Goal: Task Accomplishment & Management: Manage account settings

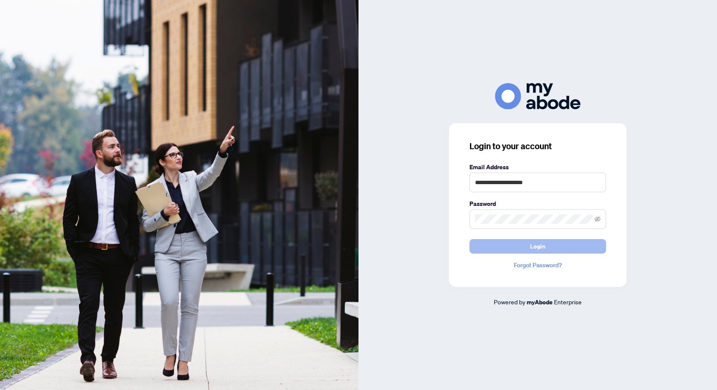
click at [540, 251] on span "Login" at bounding box center [537, 247] width 15 height 14
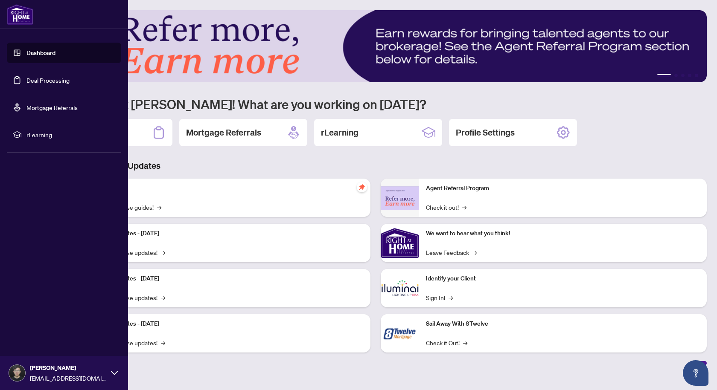
click at [61, 81] on link "Deal Processing" at bounding box center [47, 80] width 43 height 8
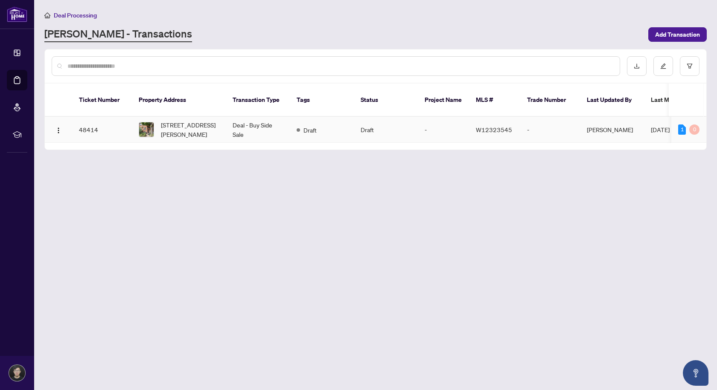
click at [198, 120] on span "[STREET_ADDRESS][PERSON_NAME]" at bounding box center [190, 129] width 58 height 19
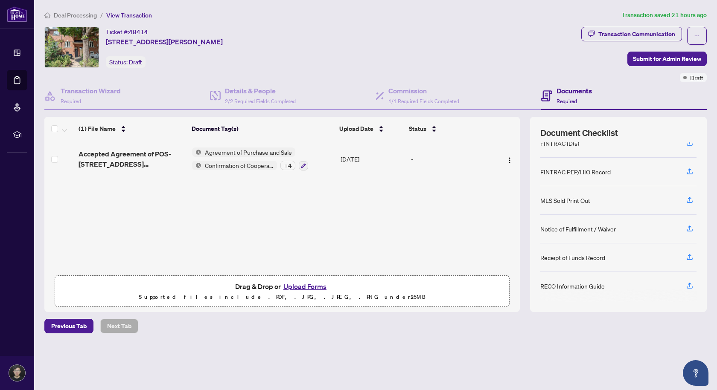
scroll to position [90, 0]
click at [689, 253] on icon "button" at bounding box center [689, 255] width 3 height 4
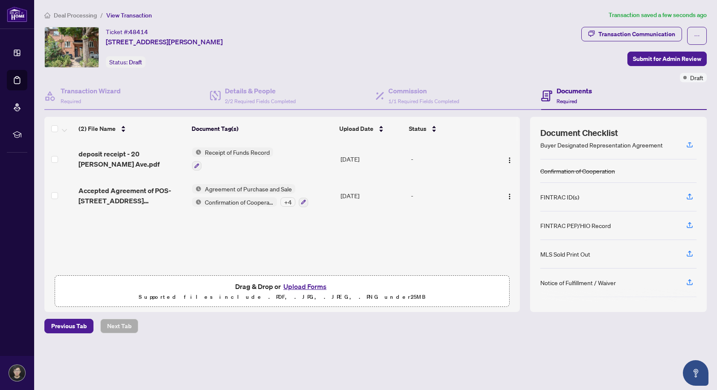
scroll to position [85, 0]
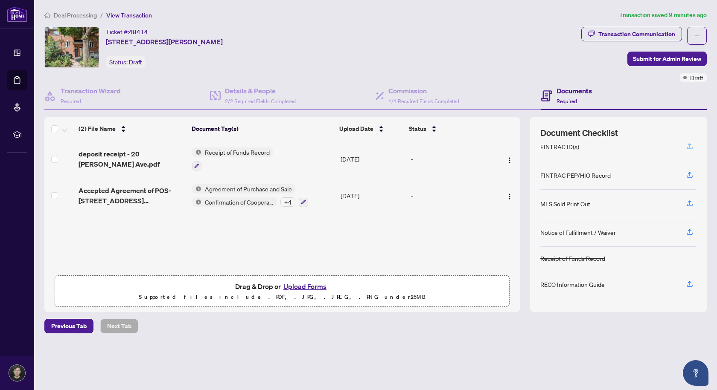
click at [690, 146] on icon "button" at bounding box center [690, 147] width 8 height 8
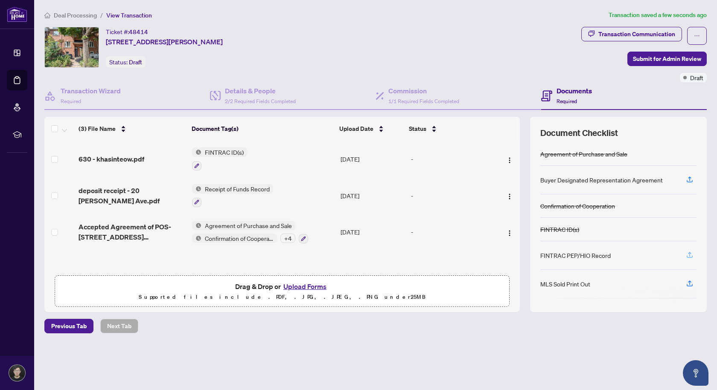
click at [689, 253] on icon "button" at bounding box center [689, 254] width 3 height 4
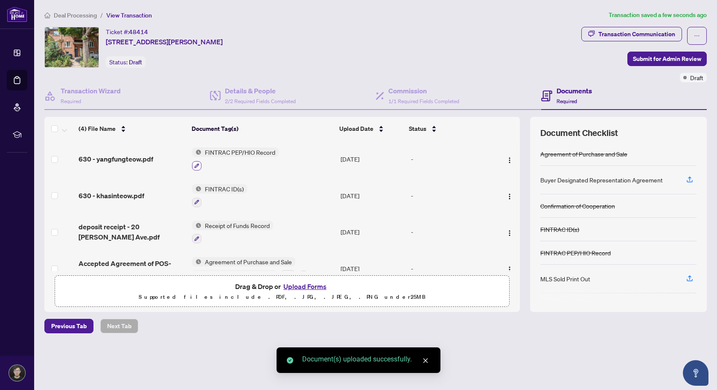
click at [197, 166] on icon "button" at bounding box center [196, 165] width 5 height 5
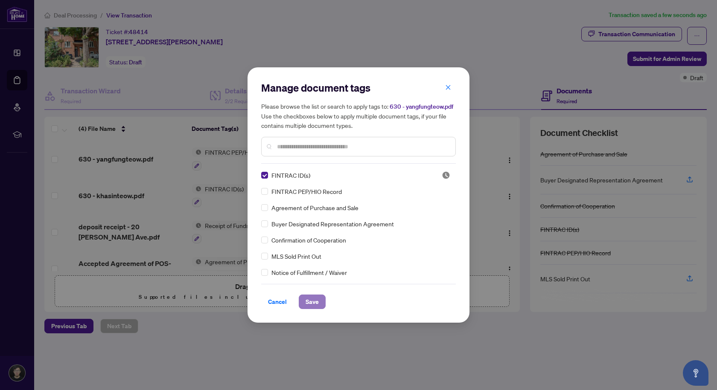
click at [314, 305] on span "Save" at bounding box center [311, 302] width 13 height 14
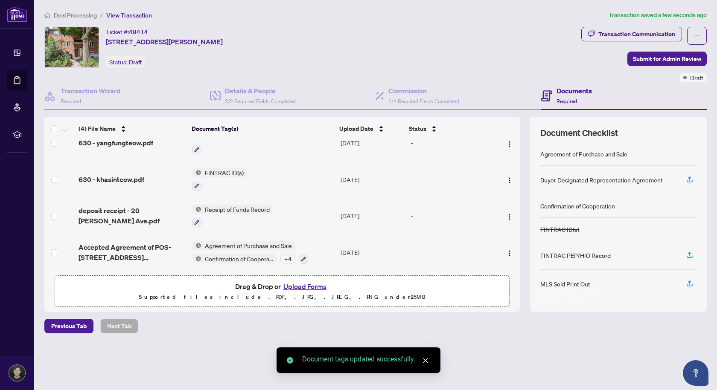
scroll to position [18, 0]
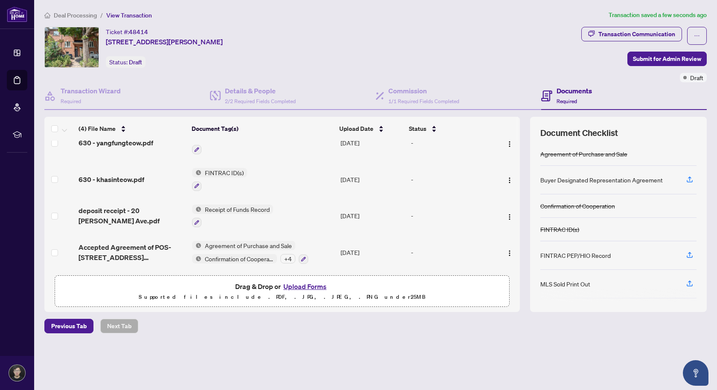
click at [290, 259] on div "+ 4" at bounding box center [287, 258] width 15 height 9
click at [400, 330] on div "Previous Tab Next Tab" at bounding box center [375, 326] width 662 height 15
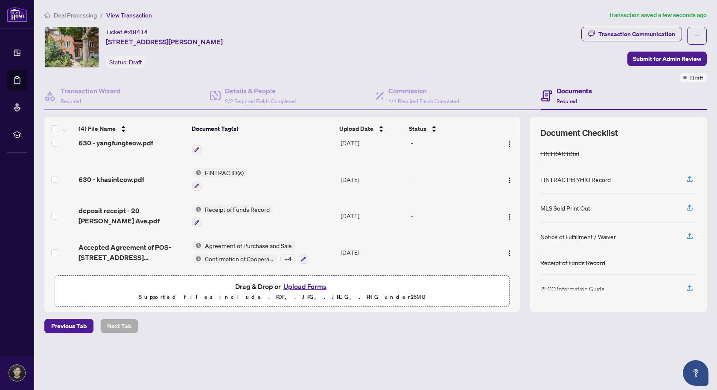
scroll to position [80, 0]
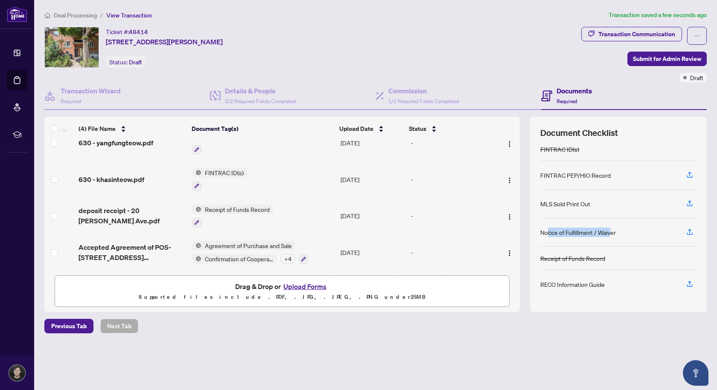
drag, startPoint x: 612, startPoint y: 234, endPoint x: 548, endPoint y: 235, distance: 63.6
click at [548, 235] on div "Notice of Fulfillment / Waiver" at bounding box center [578, 232] width 76 height 9
click at [593, 233] on div "Notice of Fulfillment / Waiver" at bounding box center [578, 232] width 76 height 9
click at [143, 215] on span "deposit receipt - 20 [PERSON_NAME] Ave.pdf" at bounding box center [132, 216] width 107 height 20
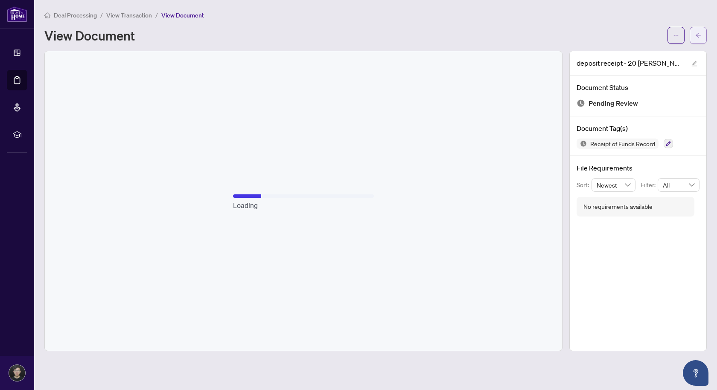
click at [699, 37] on icon "arrow-left" at bounding box center [698, 35] width 6 height 6
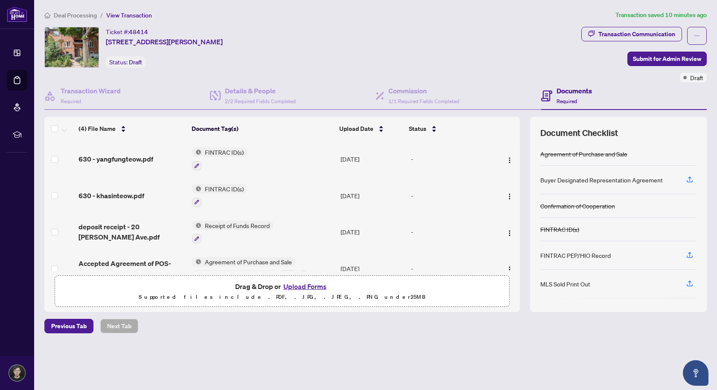
click at [304, 284] on button "Upload Forms" at bounding box center [305, 286] width 48 height 11
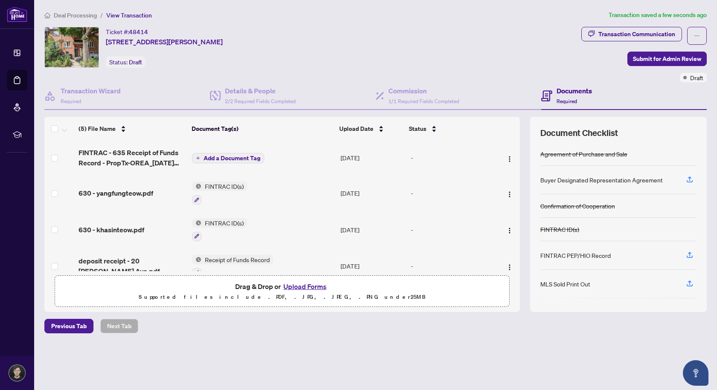
click at [209, 157] on span "Add a Document Tag" at bounding box center [232, 158] width 57 height 6
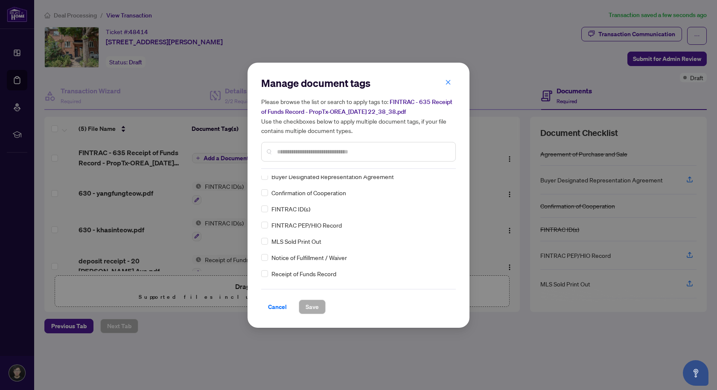
scroll to position [85, 0]
click at [315, 210] on span "Receipt of Funds Record" at bounding box center [303, 208] width 65 height 9
click at [265, 212] on label at bounding box center [264, 208] width 7 height 9
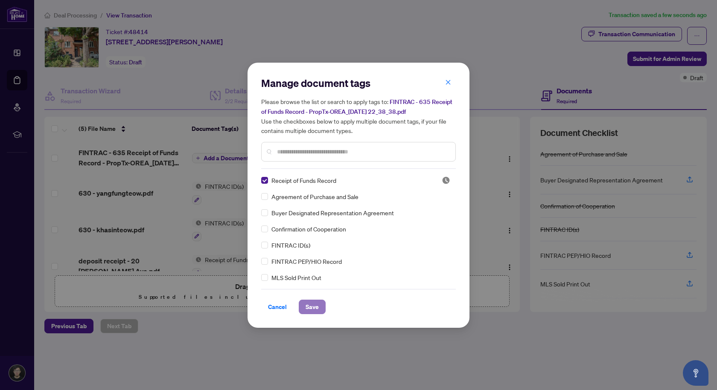
click at [314, 307] on span "Save" at bounding box center [311, 307] width 13 height 14
